Goal: Task Accomplishment & Management: Use online tool/utility

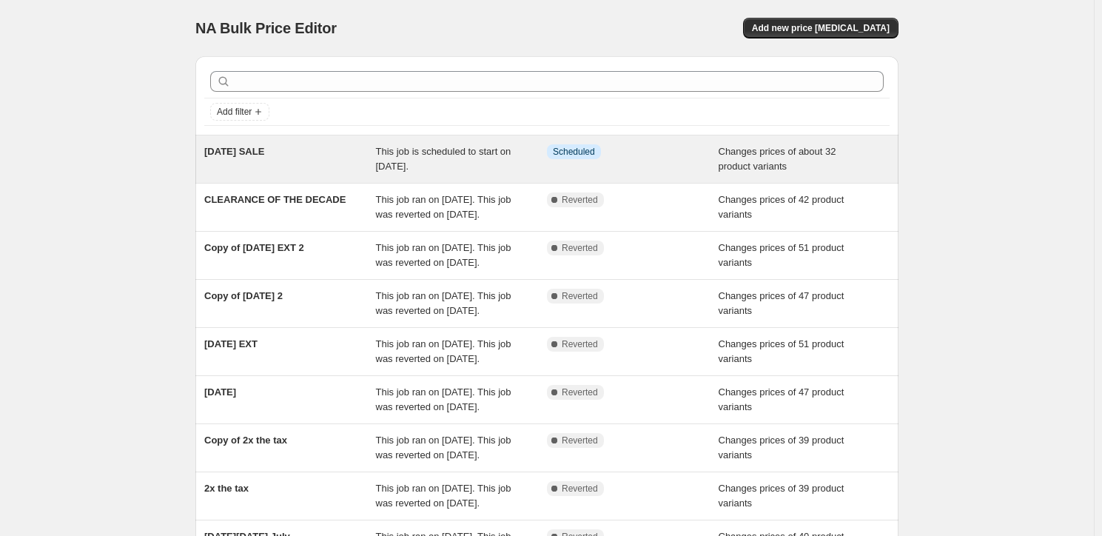
click at [314, 174] on div "[DATE] SALE" at bounding box center [290, 159] width 172 height 30
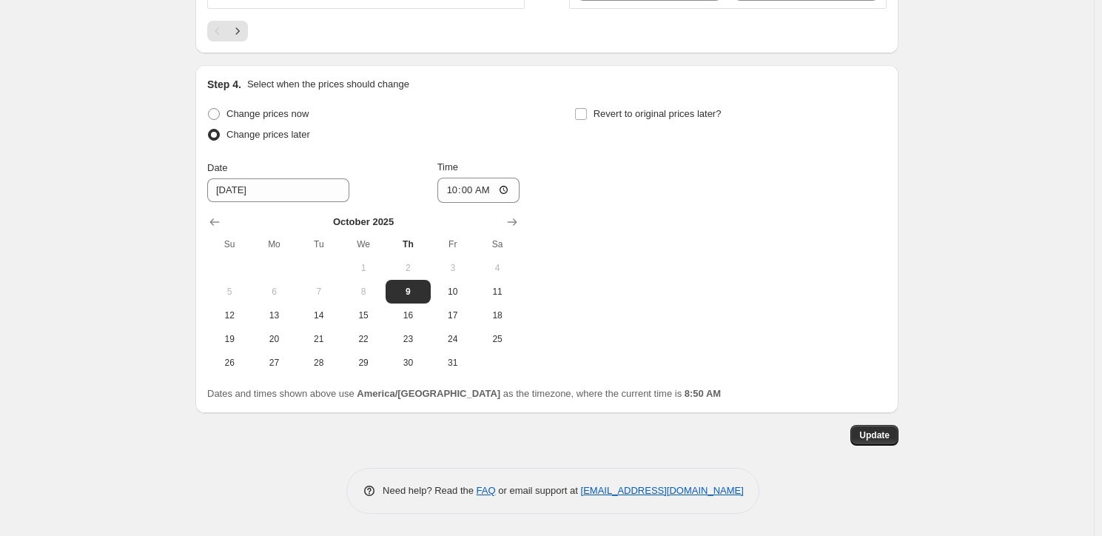
scroll to position [3224, 0]
click at [230, 38] on icon "Next" at bounding box center [237, 31] width 15 height 15
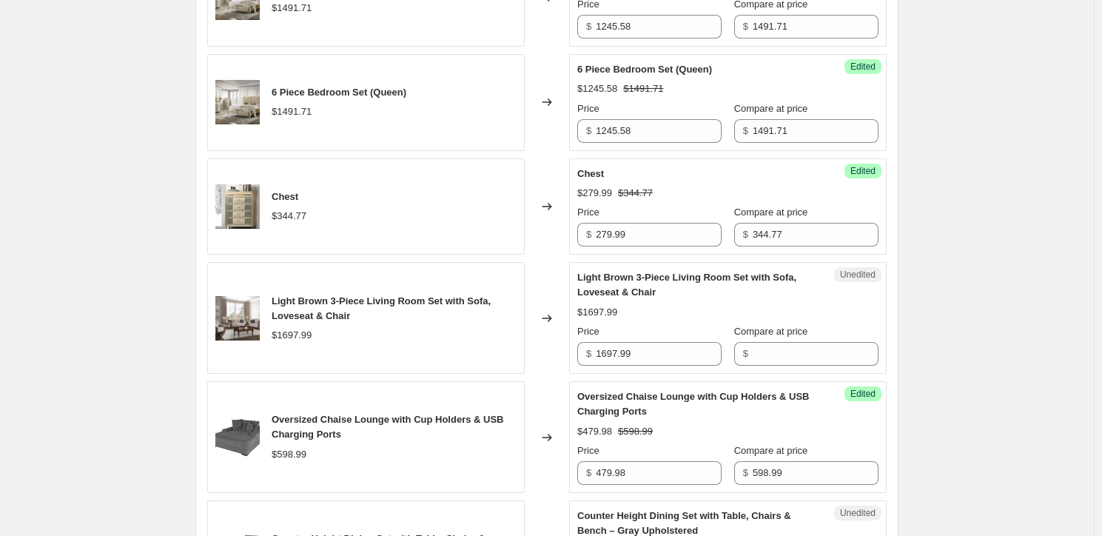
scroll to position [2442, 0]
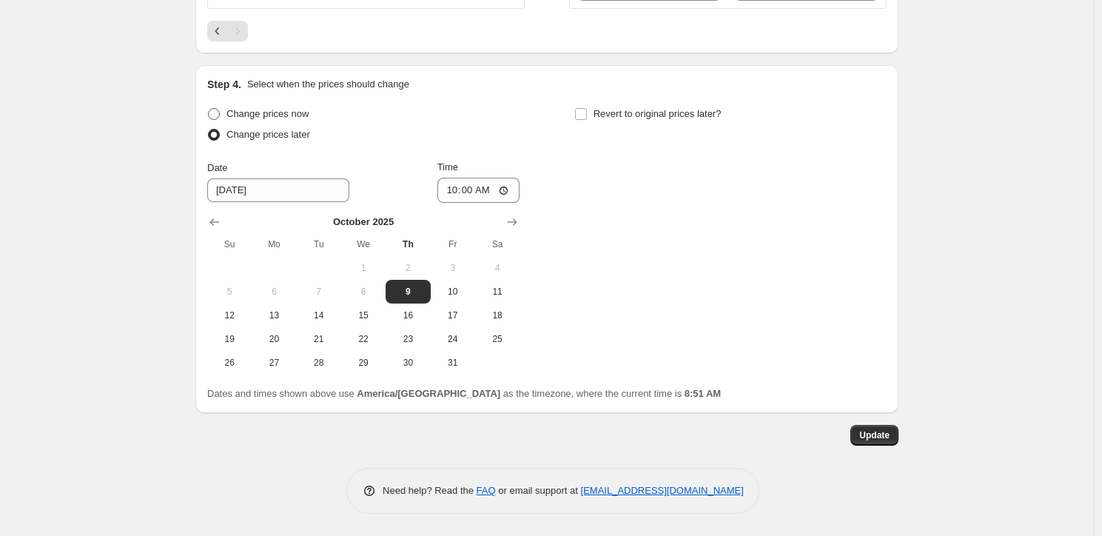
click at [227, 121] on span "Change prices now" at bounding box center [268, 114] width 82 height 15
click at [208, 109] on input "Change prices now" at bounding box center [208, 108] width 1 height 1
radio input "true"
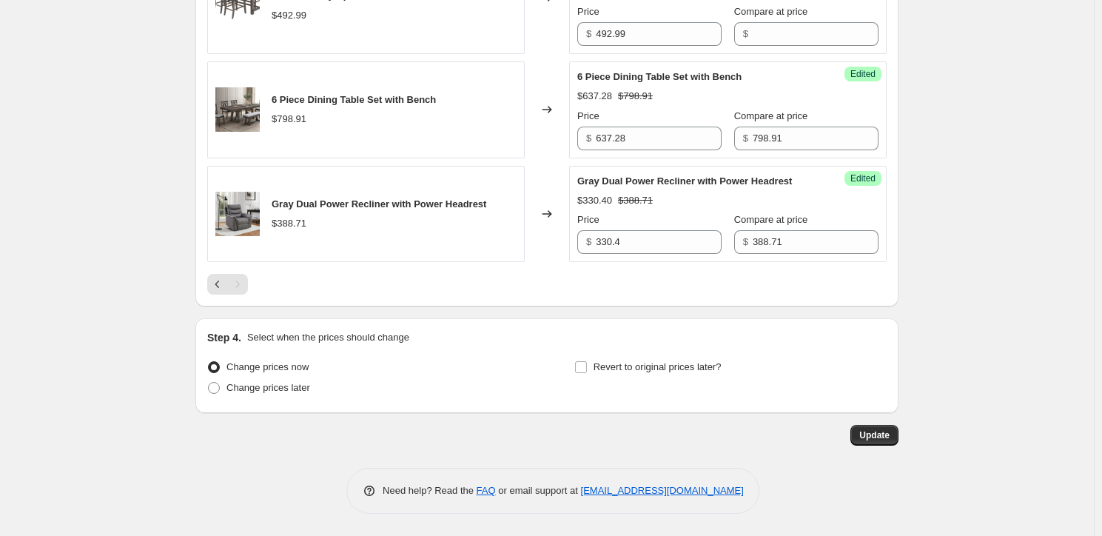
scroll to position [2357, 0]
click at [890, 431] on span "Update" at bounding box center [875, 435] width 30 height 12
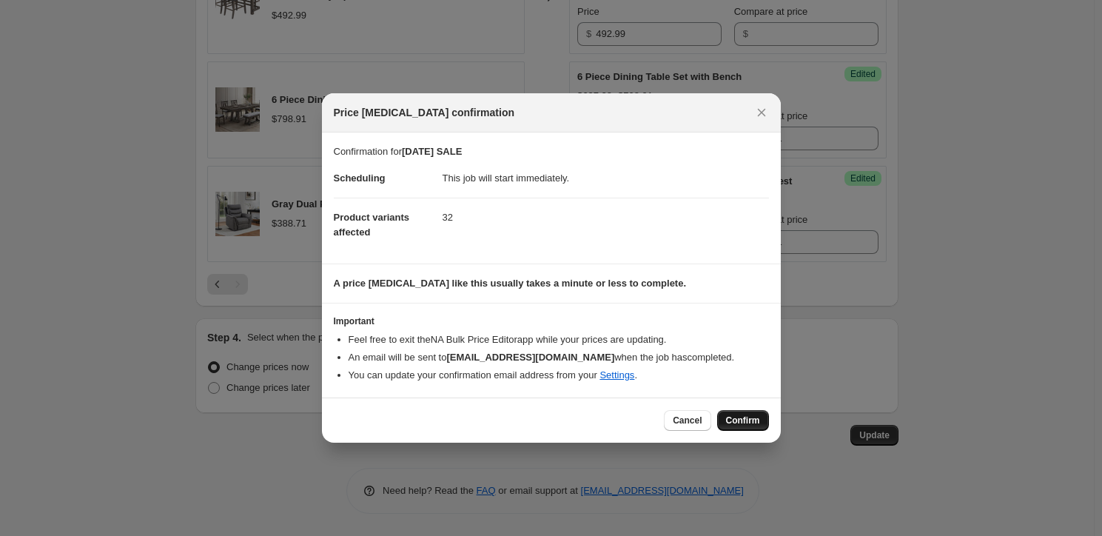
click at [760, 426] on span "Confirm" at bounding box center [743, 421] width 34 height 12
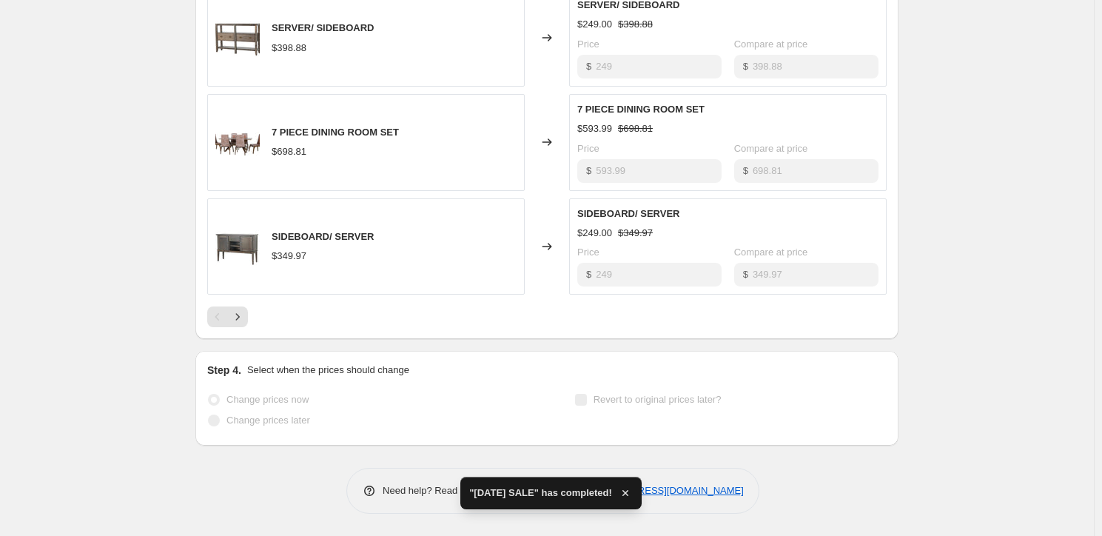
scroll to position [0, 0]
